Goal: Information Seeking & Learning: Learn about a topic

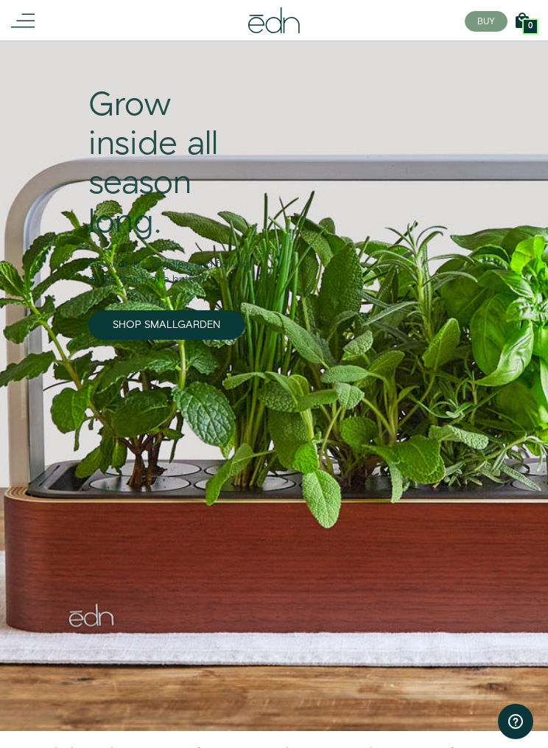
scroll to position [88, 0]
click at [27, 21] on line at bounding box center [25, 21] width 18 height 0
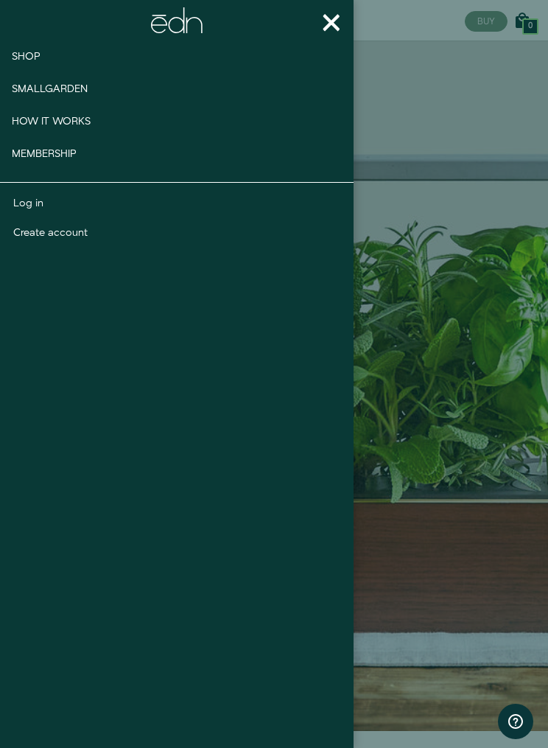
click at [34, 202] on link "Log in" at bounding box center [177, 203] width 328 height 15
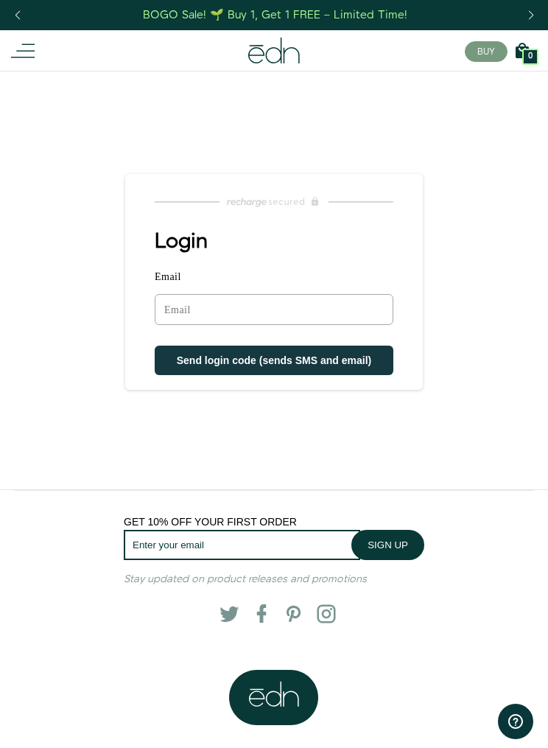
click at [344, 320] on input "Email" at bounding box center [274, 309] width 239 height 31
type input "themainc@me.com"
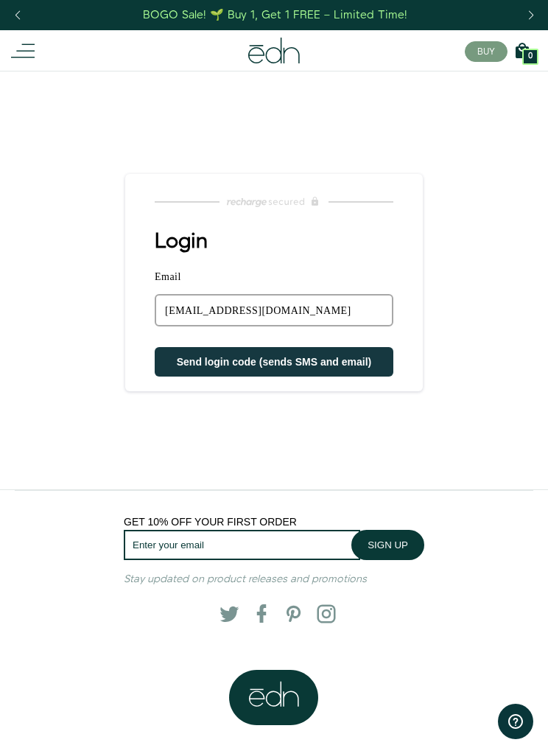
click at [277, 365] on span "Send login code (sends SMS and email)" at bounding box center [274, 362] width 195 height 12
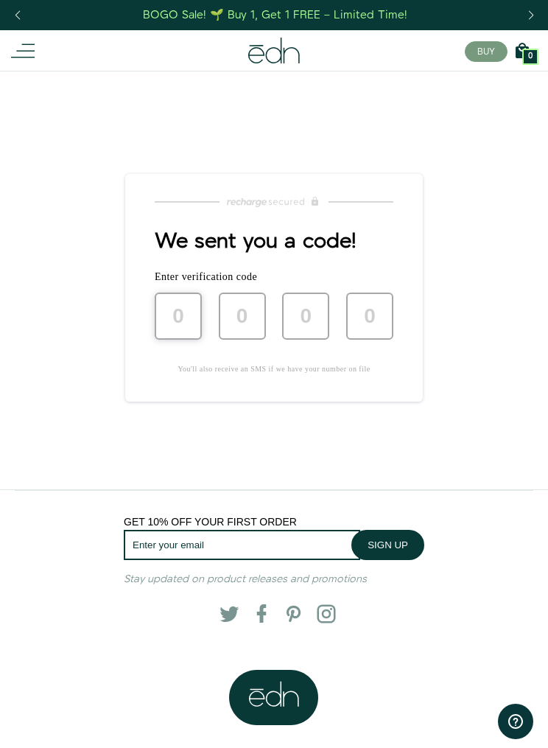
click at [192, 328] on input "text" at bounding box center [178, 315] width 47 height 47
type input "4"
type input "0"
type input "4"
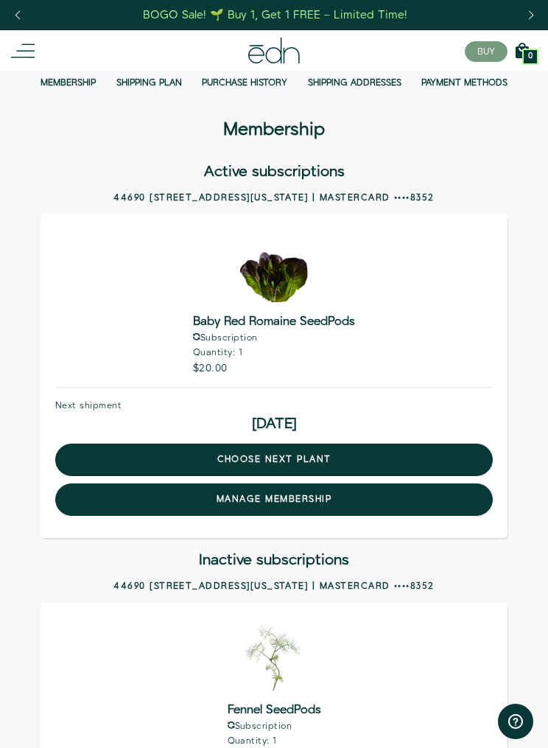
click at [267, 82] on link "Purchase history" at bounding box center [244, 83] width 85 height 13
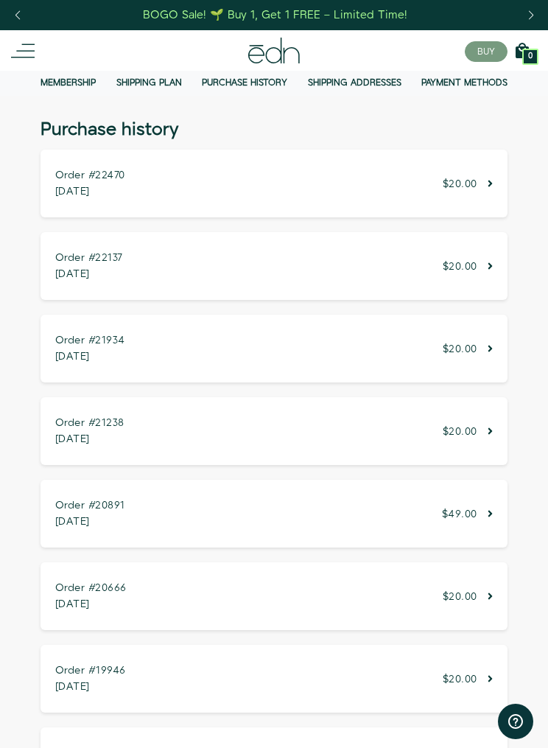
click at [485, 180] on p "$20.00" at bounding box center [468, 183] width 50 height 11
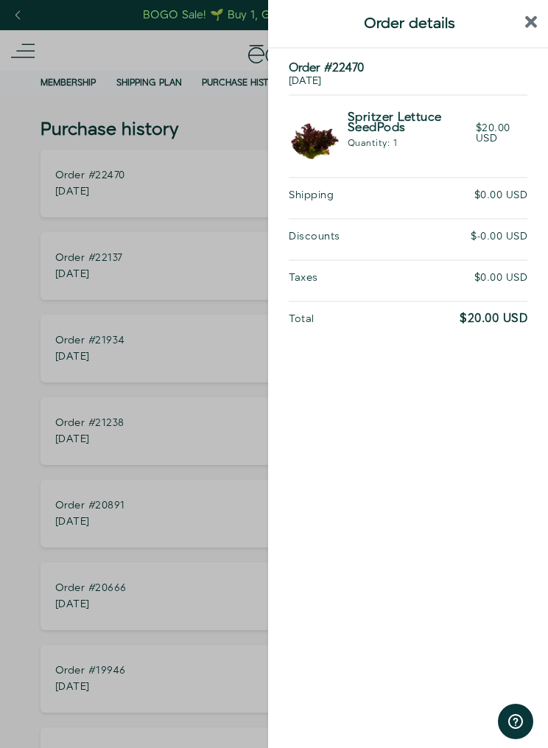
click at [224, 167] on div at bounding box center [274, 374] width 548 height 748
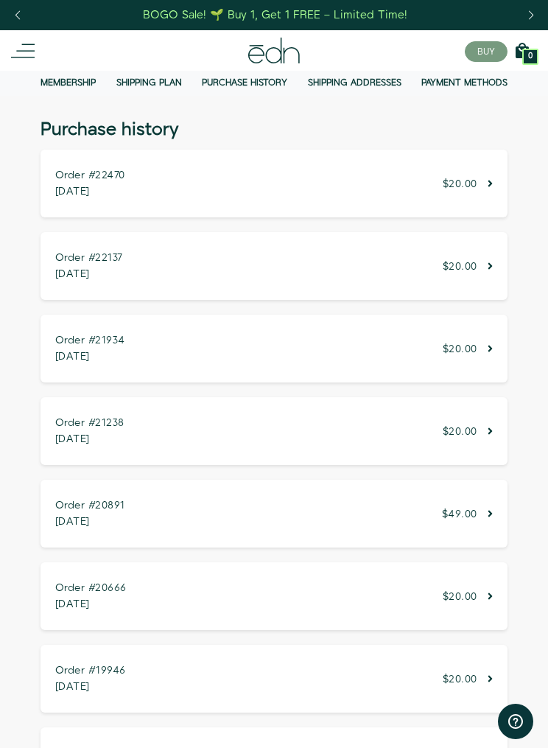
click at [34, 57] on icon at bounding box center [23, 51] width 24 height 24
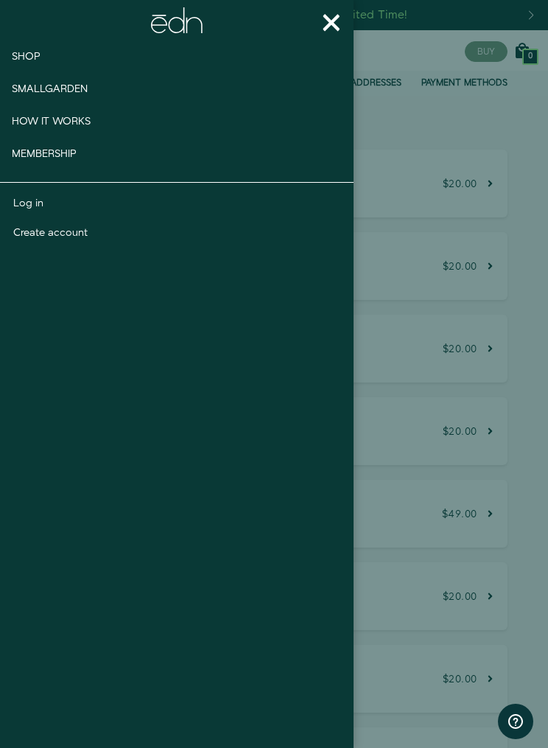
click at [35, 61] on span "Shop" at bounding box center [26, 56] width 29 height 15
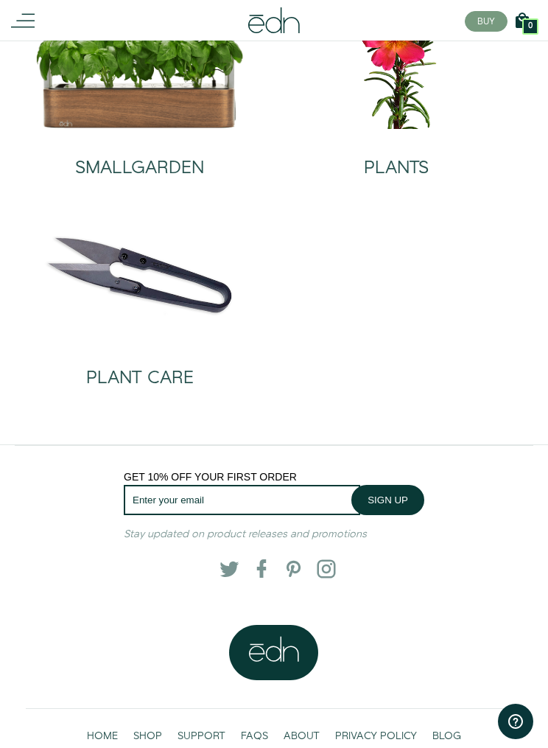
scroll to position [155, 0]
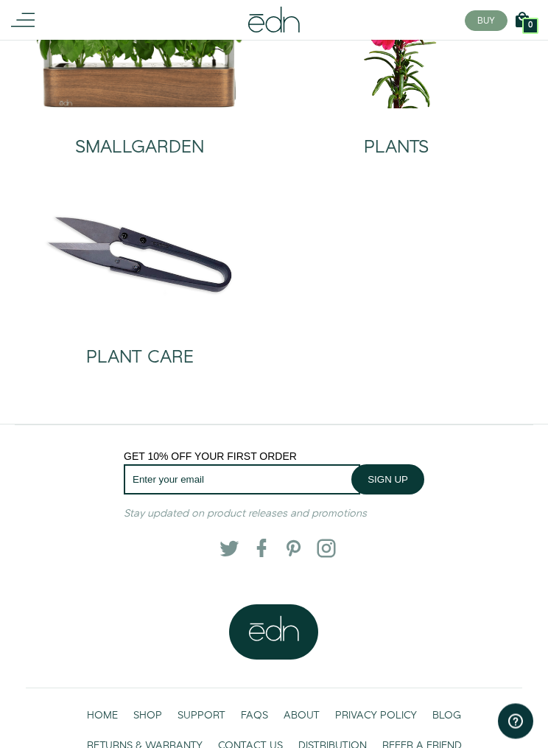
click at [185, 359] on h2 "PLANT CARE" at bounding box center [140, 357] width 108 height 19
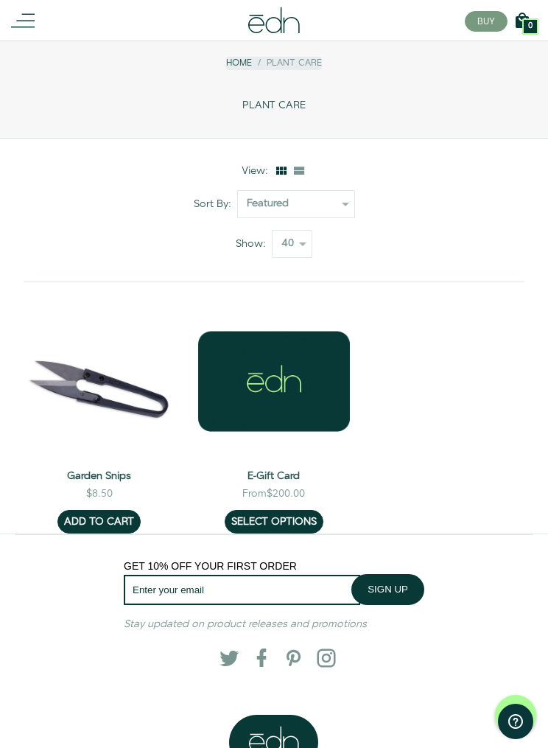
scroll to position [41, 0]
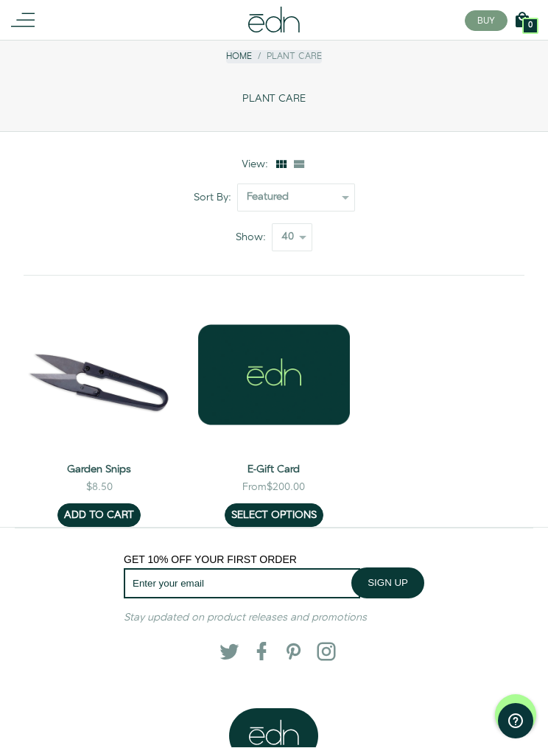
click at [298, 170] on icon at bounding box center [299, 165] width 15 height 15
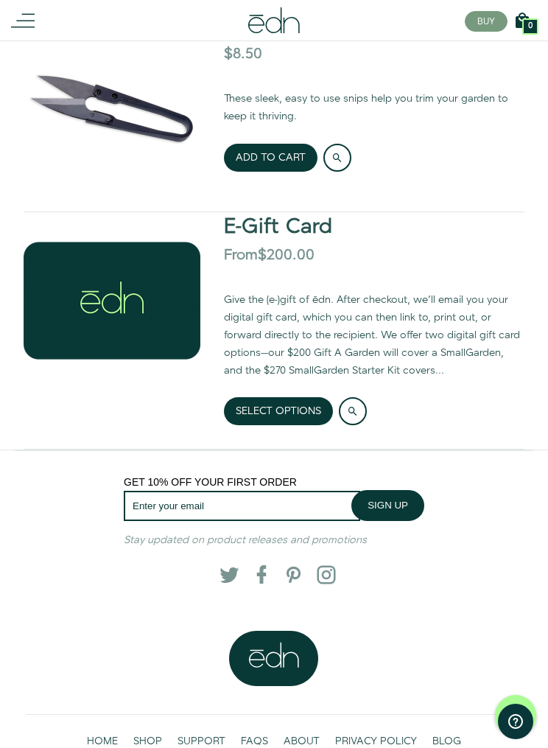
scroll to position [388, 0]
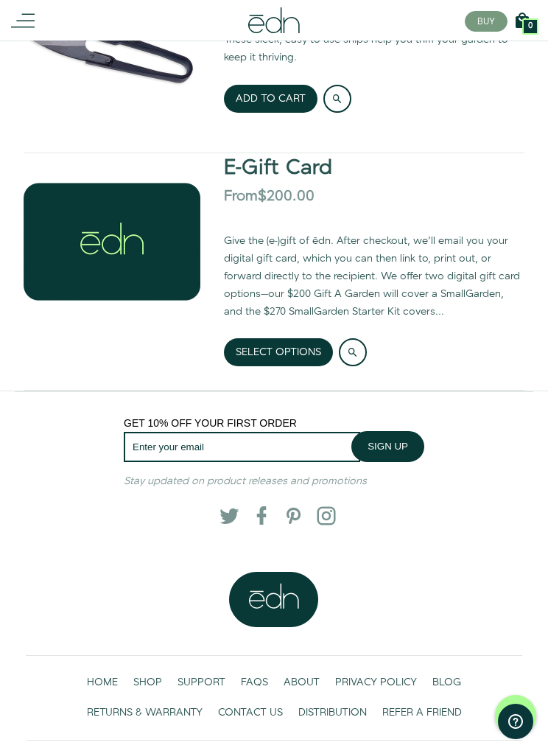
click at [227, 680] on link "SUPPORT" at bounding box center [201, 682] width 63 height 30
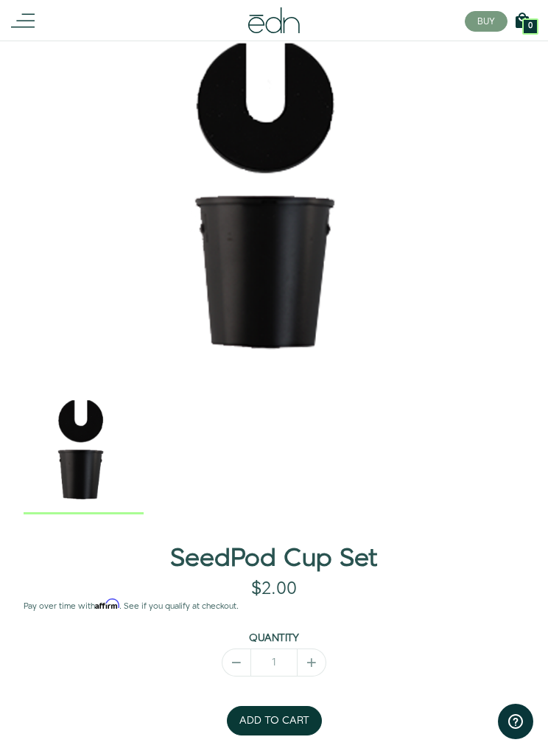
scroll to position [144, 0]
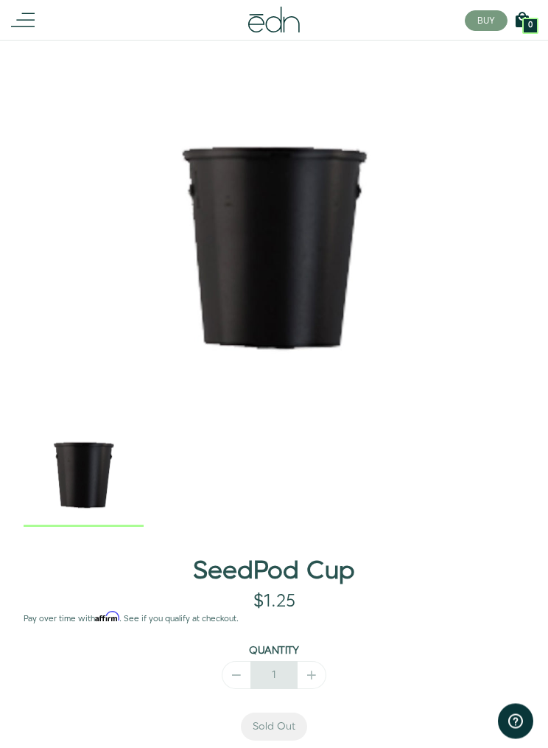
scroll to position [132, 1]
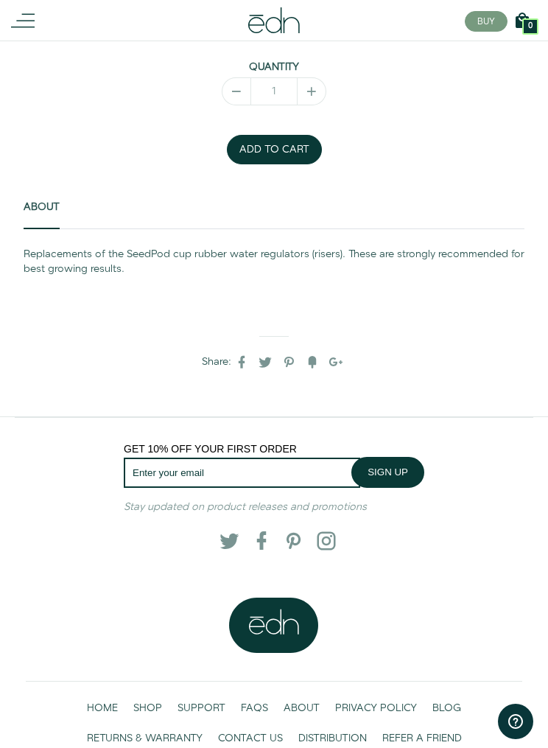
scroll to position [743, 0]
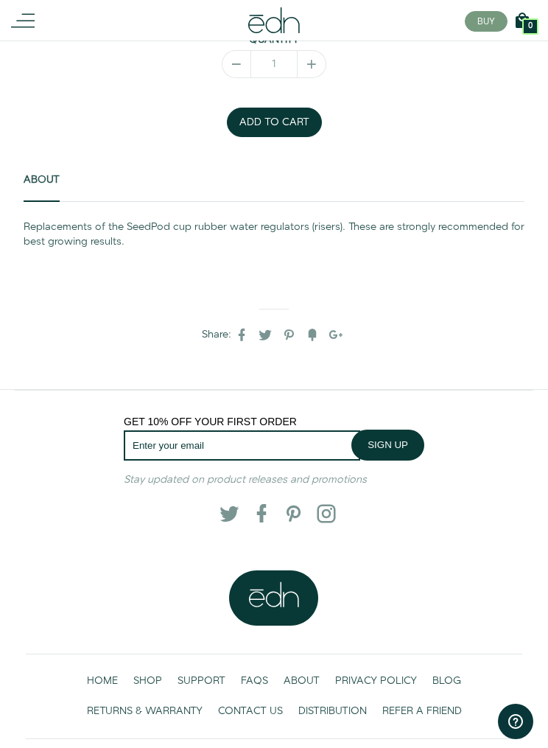
click at [211, 680] on span "SUPPORT" at bounding box center [202, 680] width 48 height 15
